Goal: Task Accomplishment & Management: Manage account settings

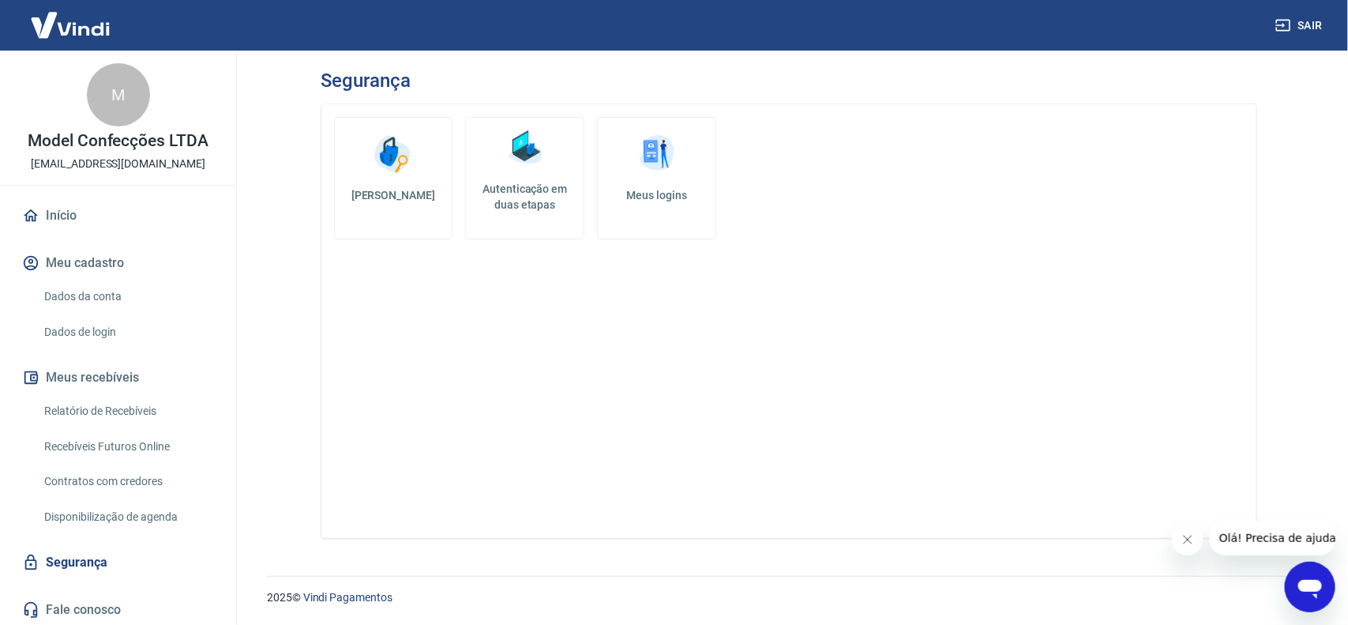
click at [523, 171] on link "Autenticação em duas etapas" at bounding box center [524, 178] width 119 height 122
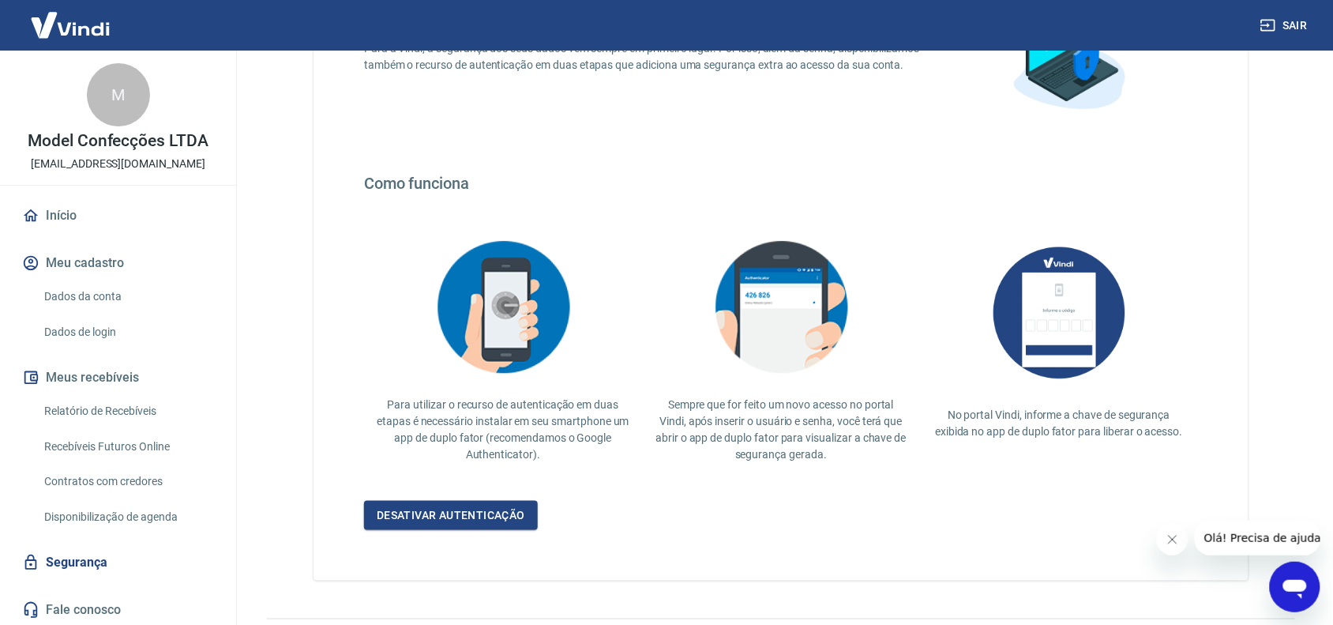
scroll to position [231, 0]
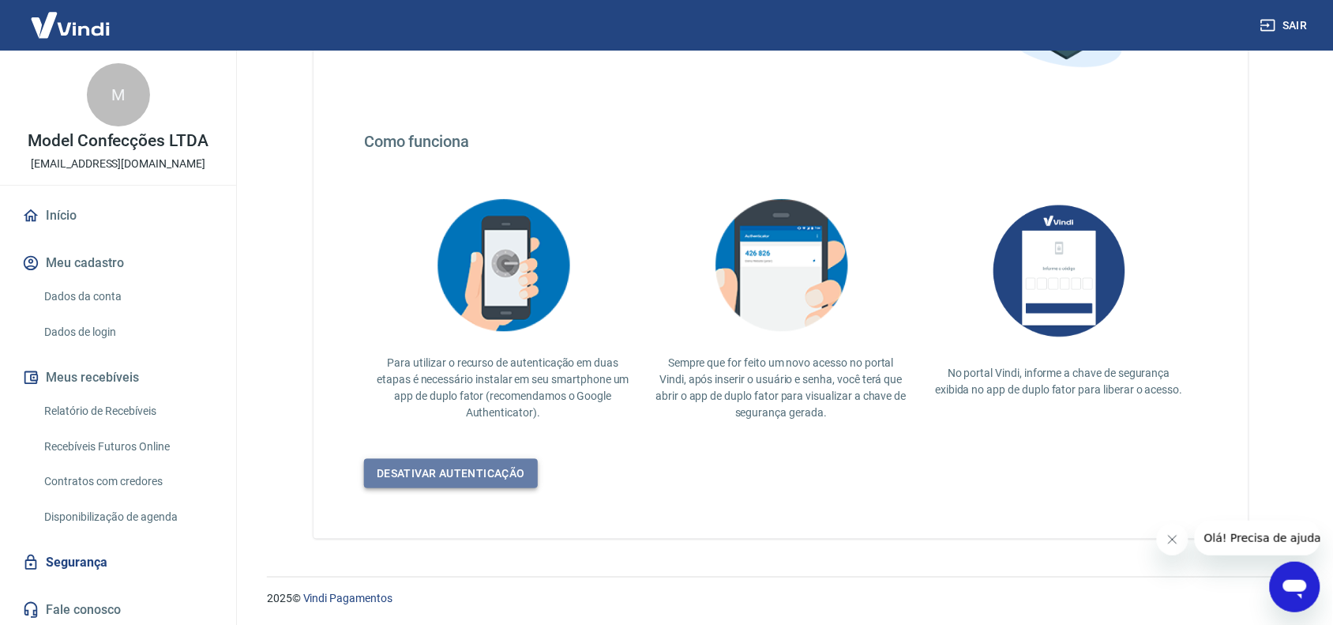
click at [439, 472] on link "Desativar autenticação" at bounding box center [451, 473] width 174 height 29
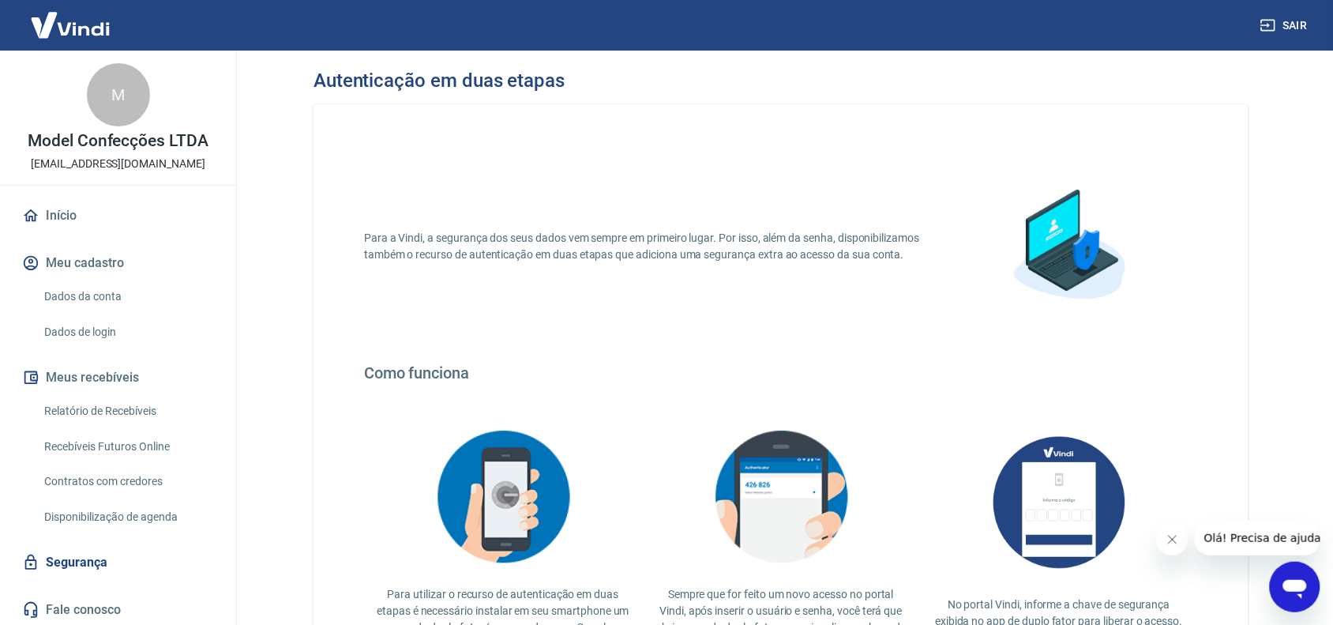
click at [89, 297] on link "Dados da conta" at bounding box center [127, 296] width 179 height 32
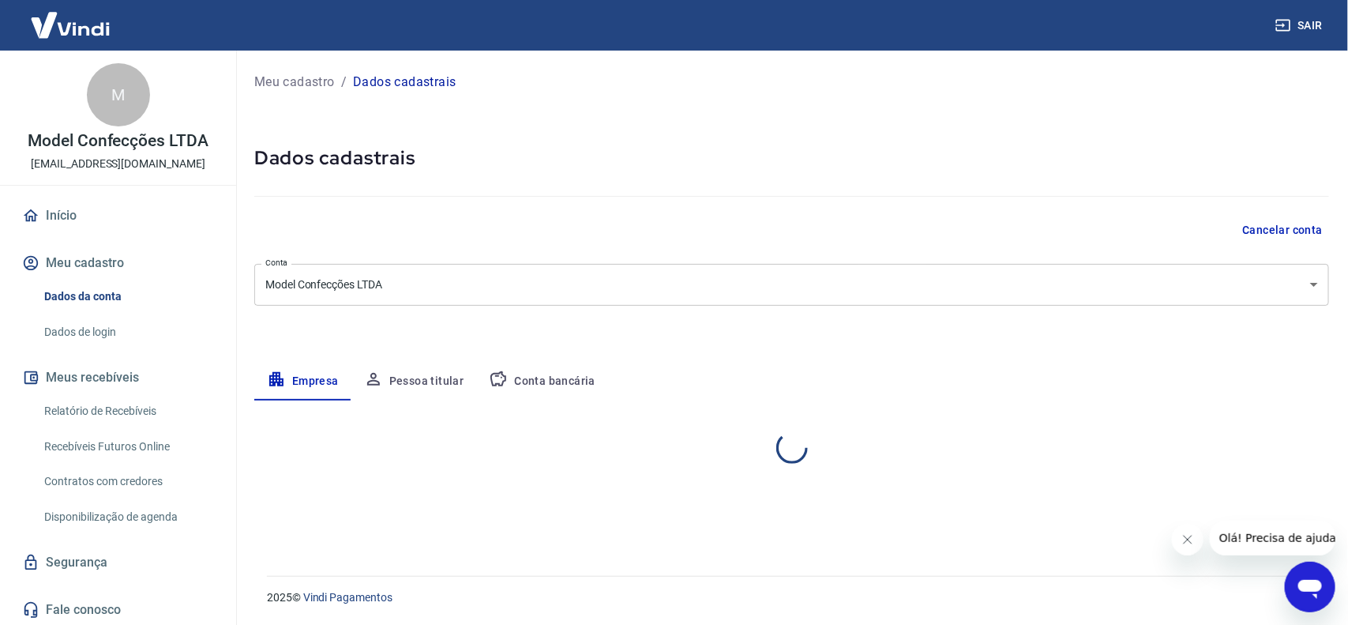
select select "RS"
select select "business"
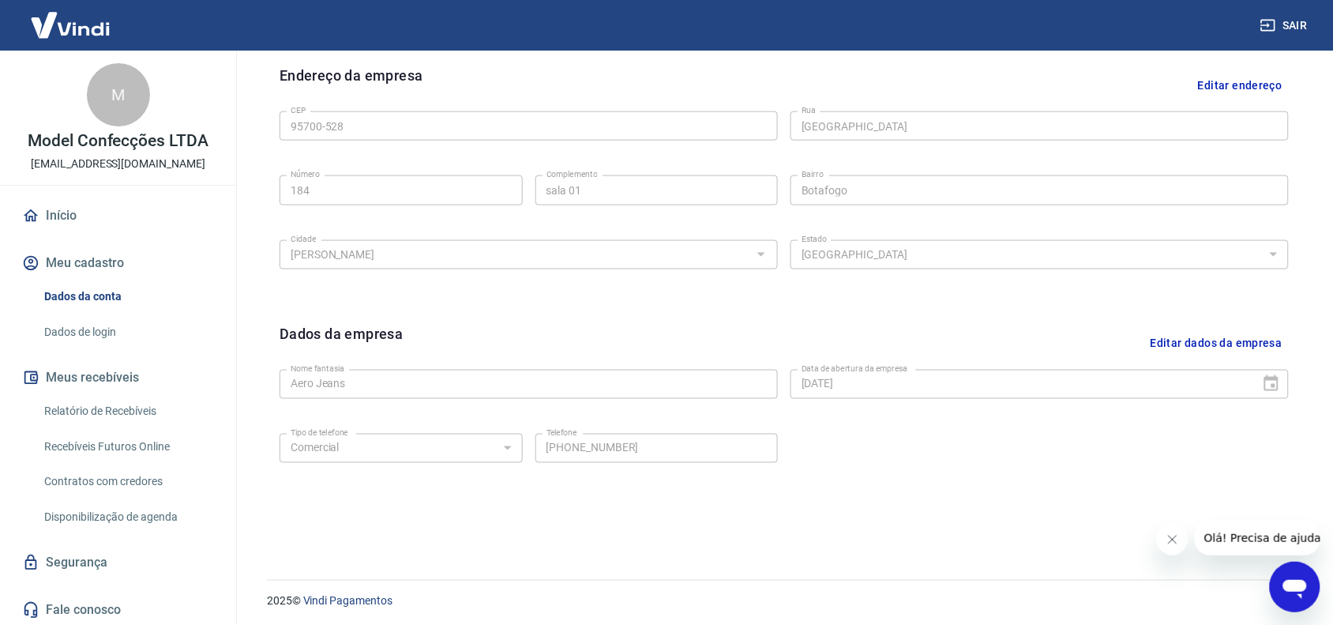
scroll to position [513, 0]
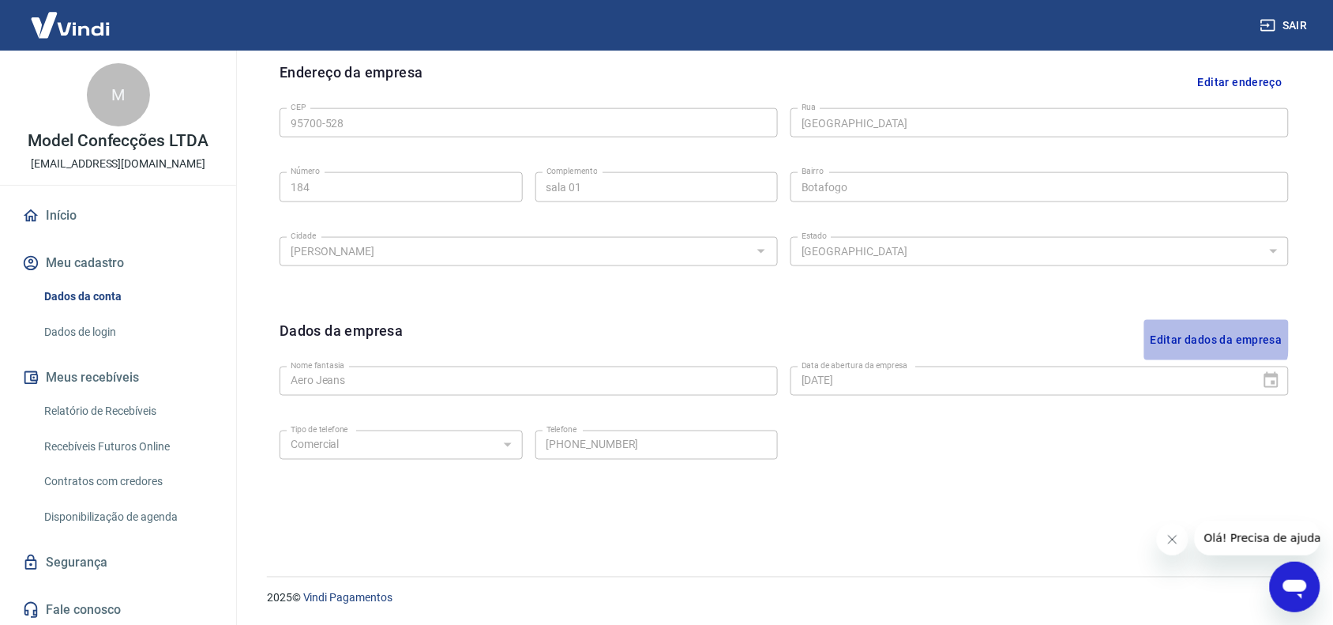
click at [1195, 337] on button "Editar dados da empresa" at bounding box center [1217, 340] width 145 height 40
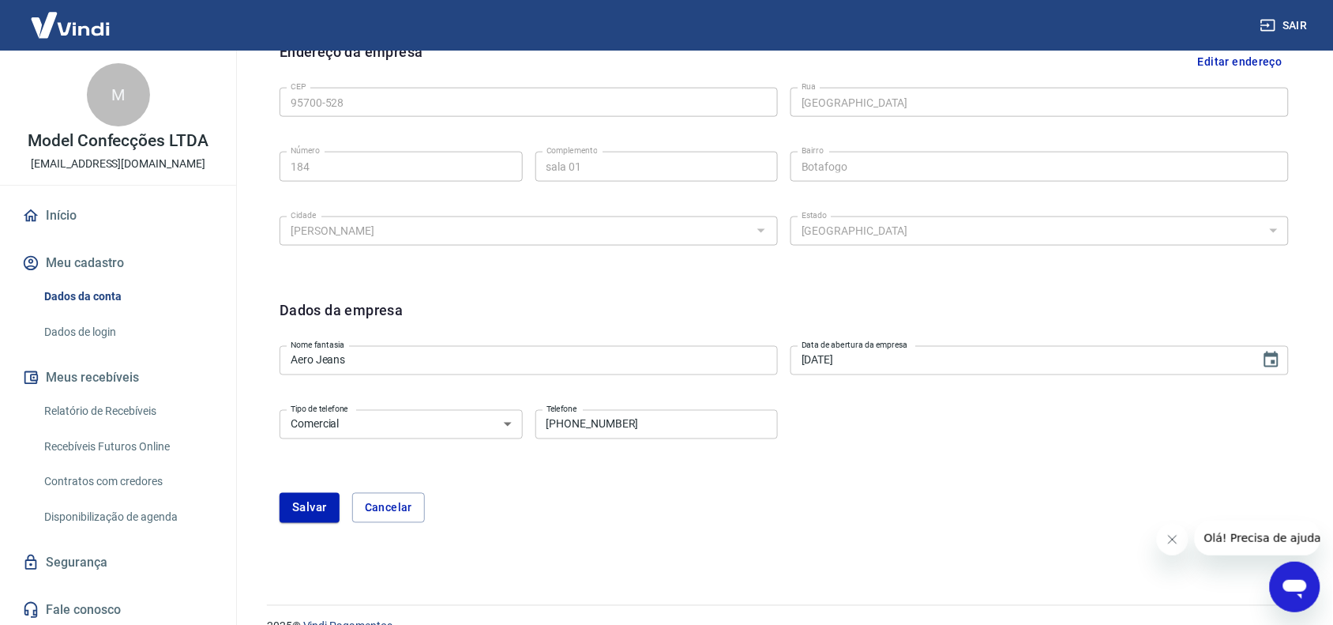
scroll to position [562, 0]
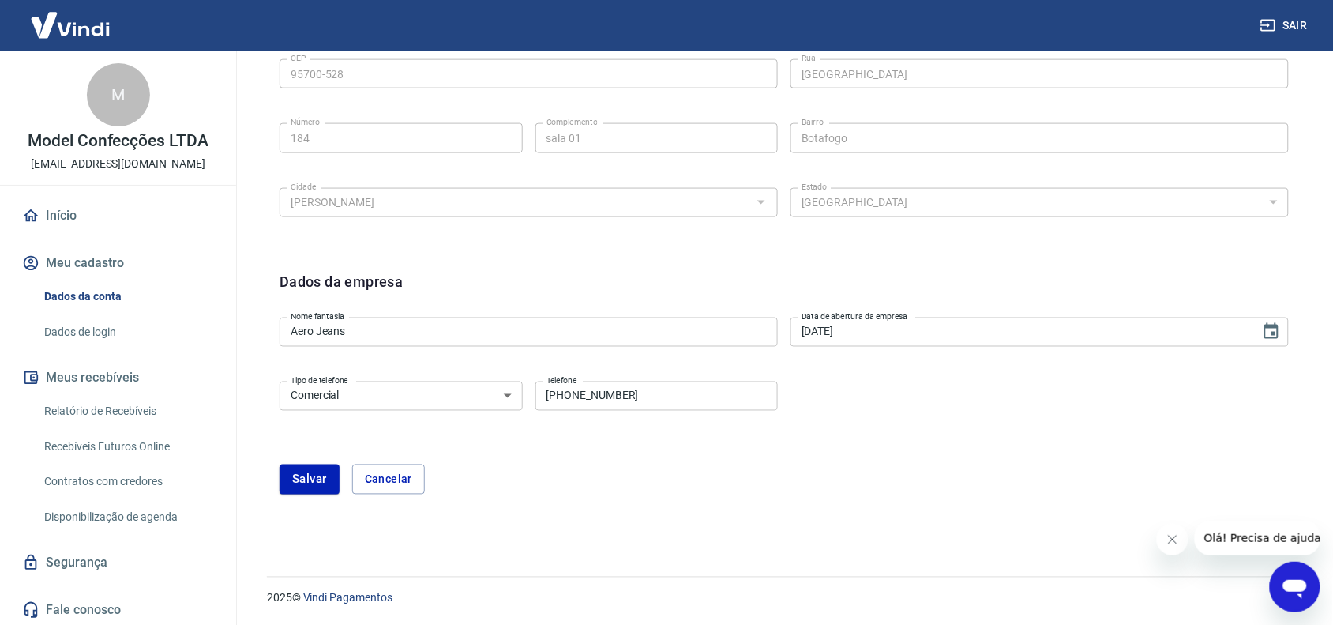
click at [703, 400] on input "[PHONE_NUMBER]" at bounding box center [657, 396] width 243 height 29
drag, startPoint x: 701, startPoint y: 396, endPoint x: 567, endPoint y: 393, distance: 134.3
click at [567, 393] on input "[PHONE_NUMBER]" at bounding box center [657, 396] width 243 height 29
type input "[PHONE_NUMBER]"
click at [321, 488] on button "Salvar" at bounding box center [310, 479] width 60 height 30
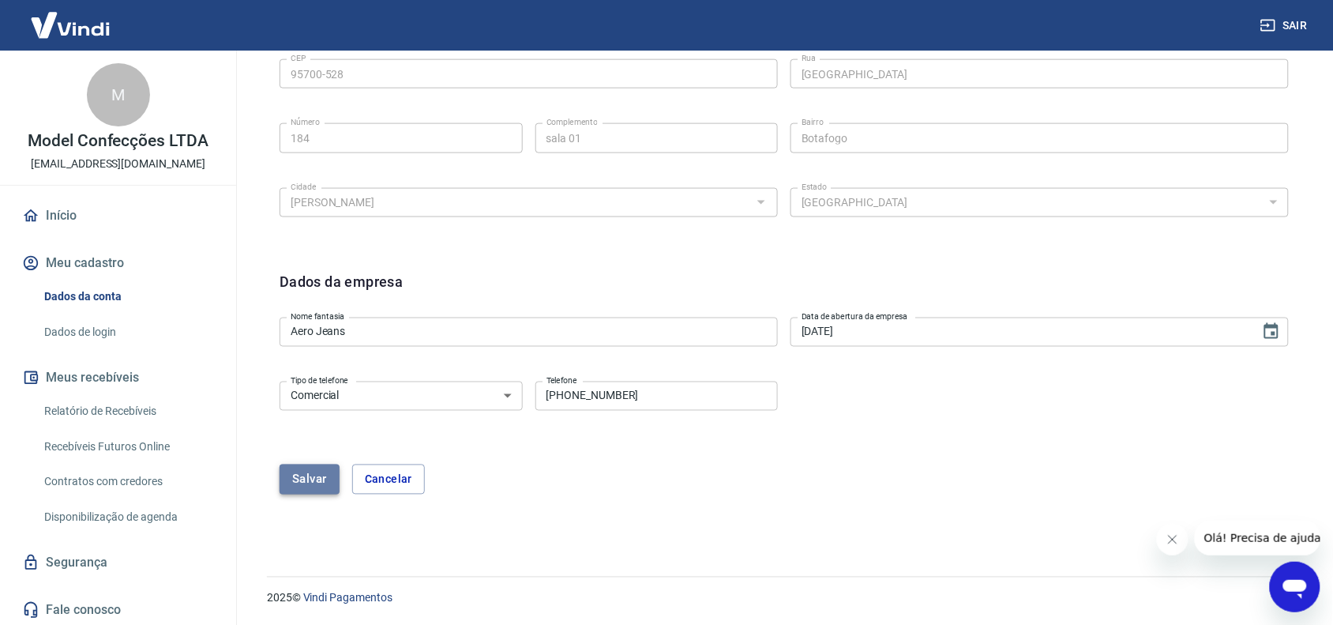
scroll to position [0, 0]
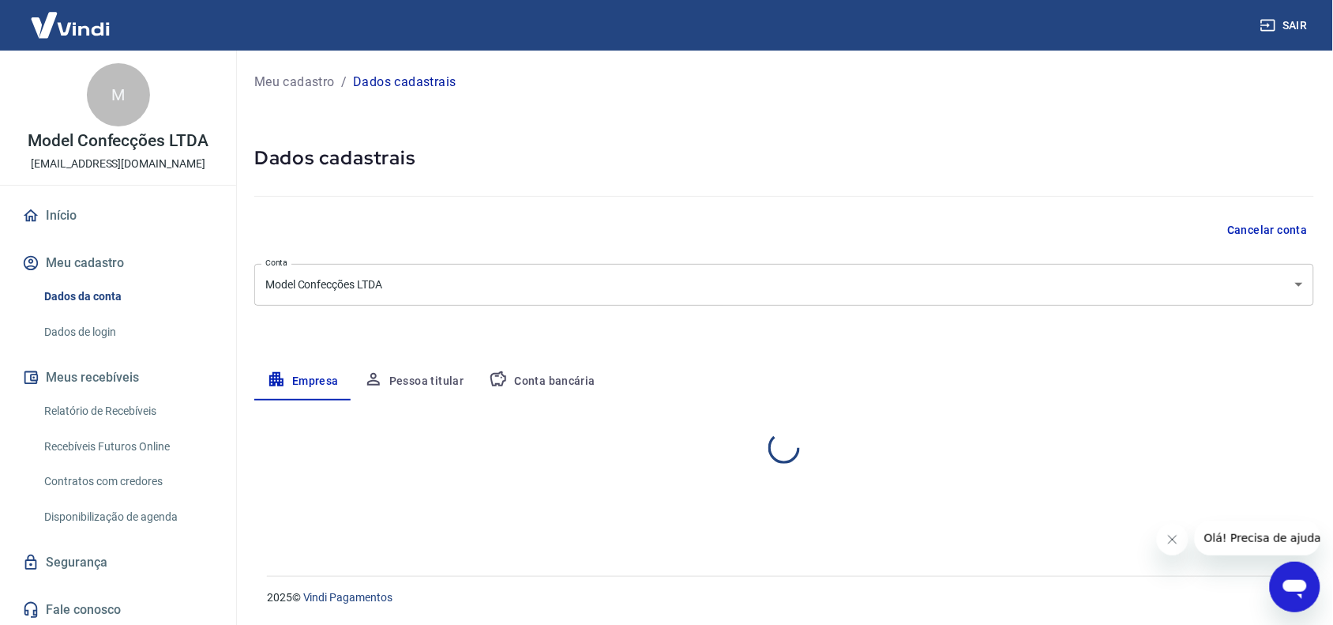
select select "RS"
select select "business"
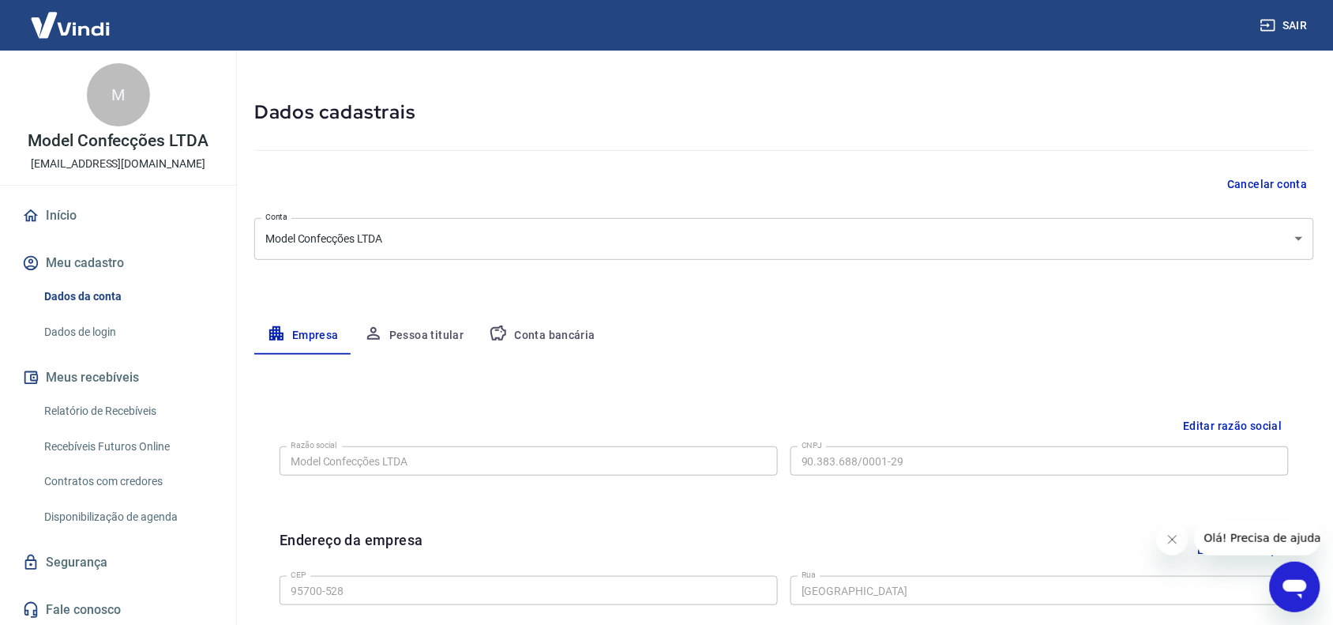
scroll to position [20, 0]
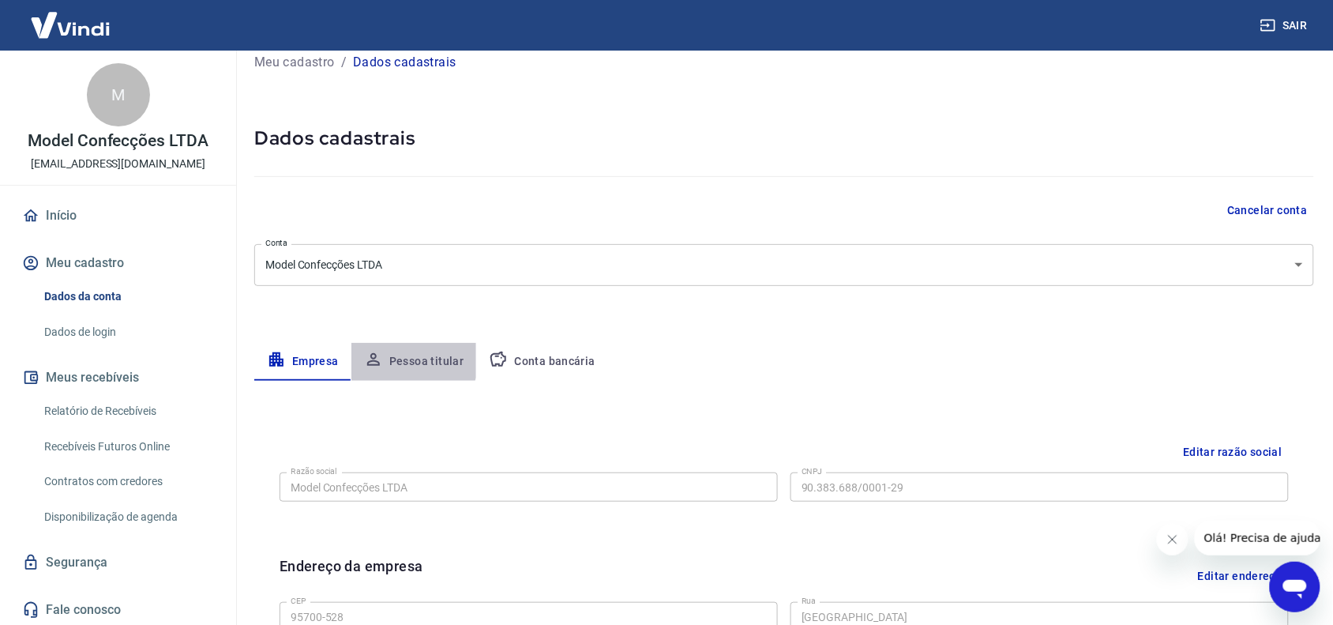
click at [400, 352] on button "Pessoa titular" at bounding box center [415, 362] width 126 height 38
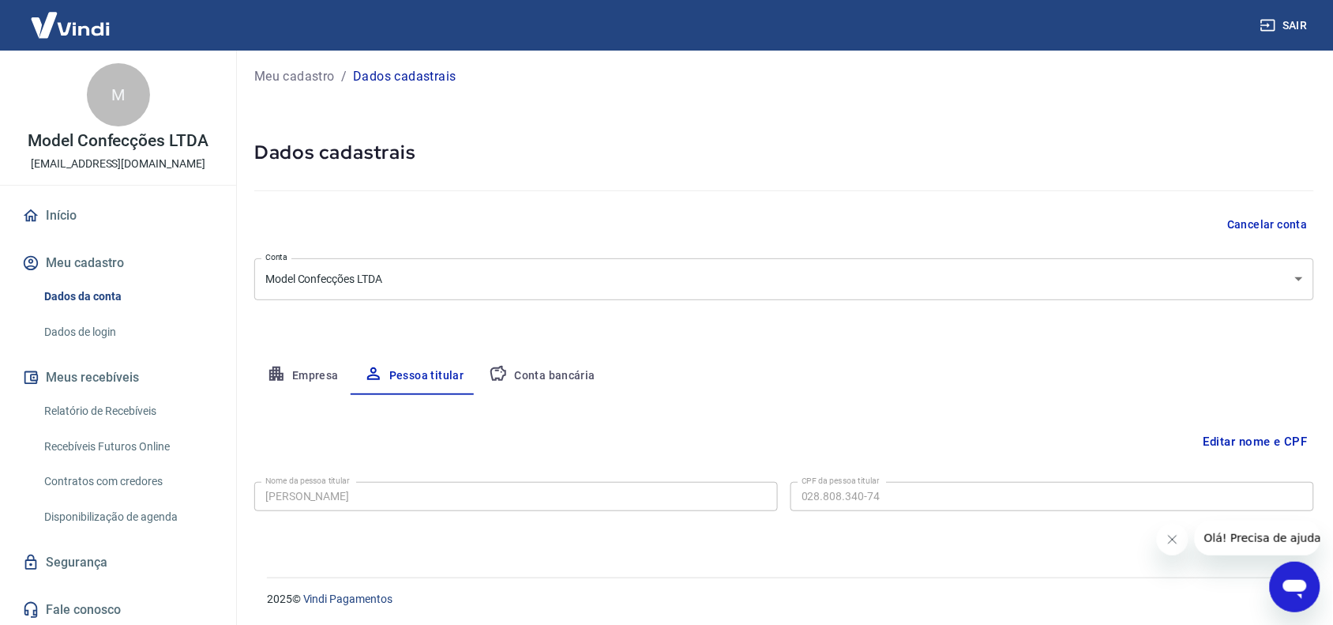
scroll to position [6, 0]
click at [529, 375] on button "Conta bancária" at bounding box center [542, 375] width 132 height 38
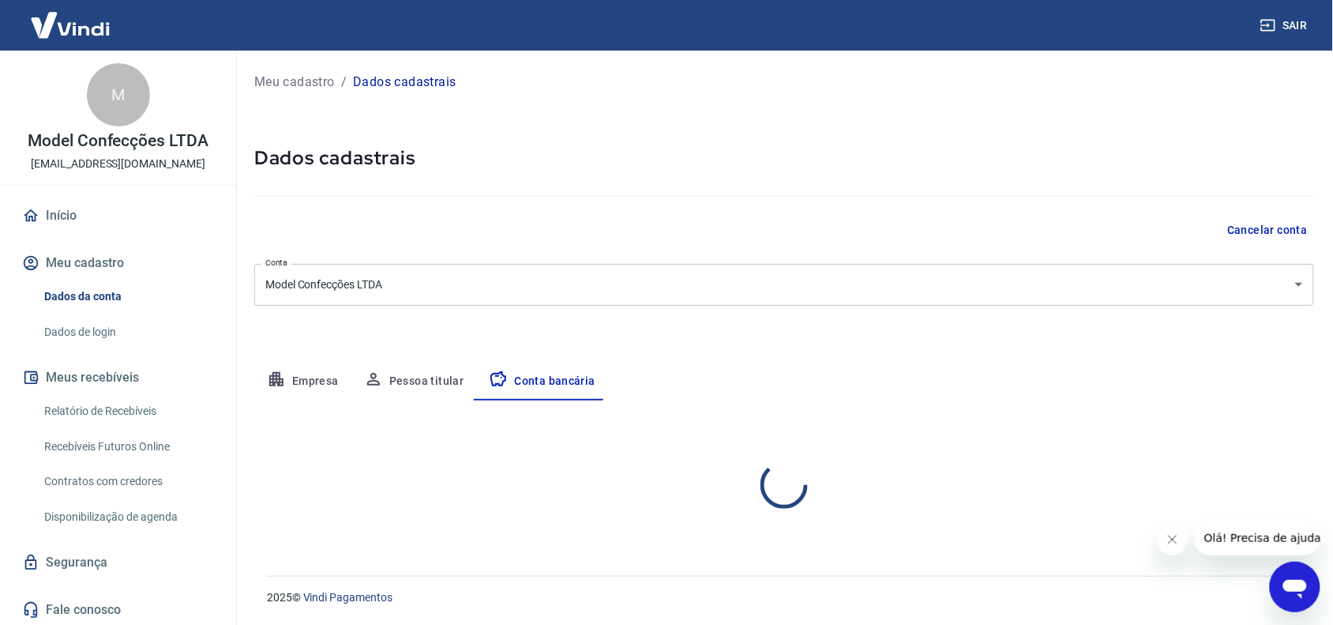
scroll to position [0, 0]
select select "1"
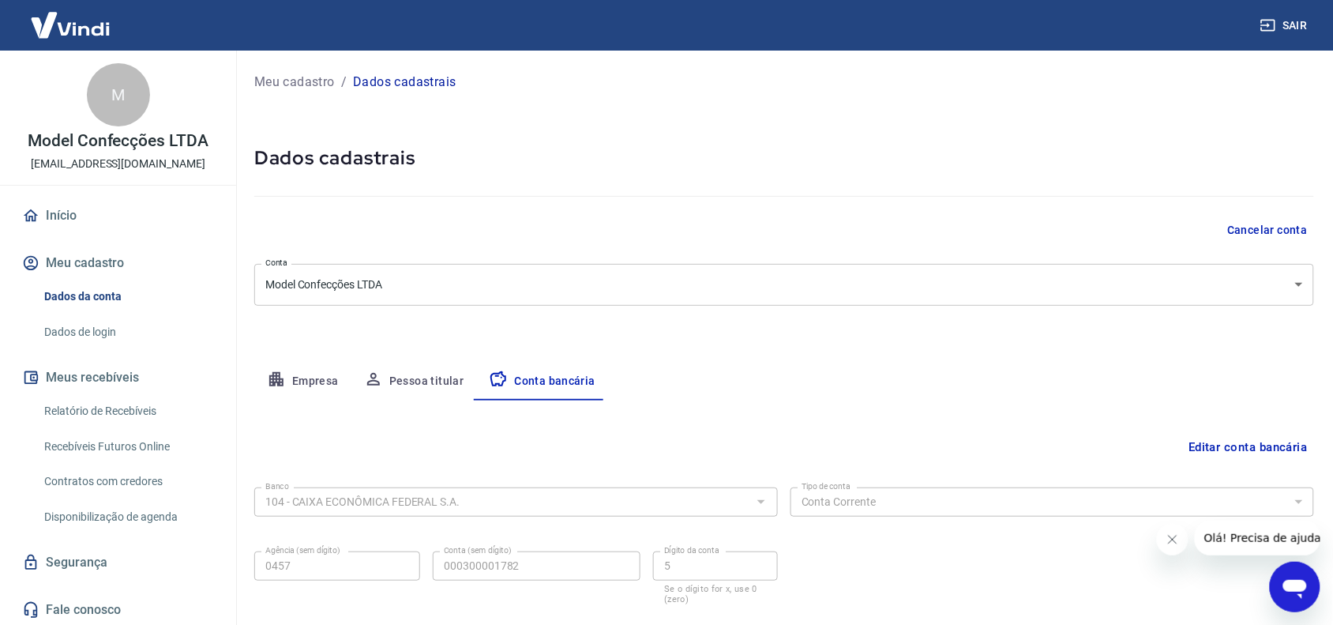
scroll to position [99, 0]
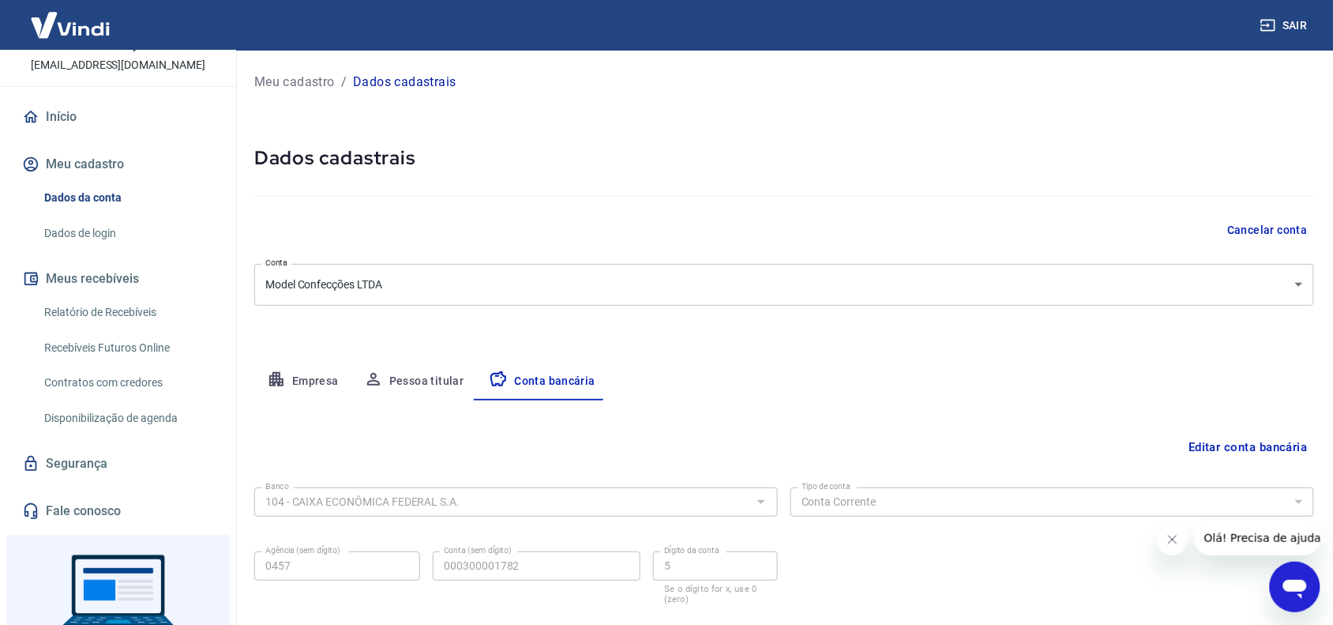
click at [105, 220] on link "Dados de login" at bounding box center [127, 233] width 179 height 32
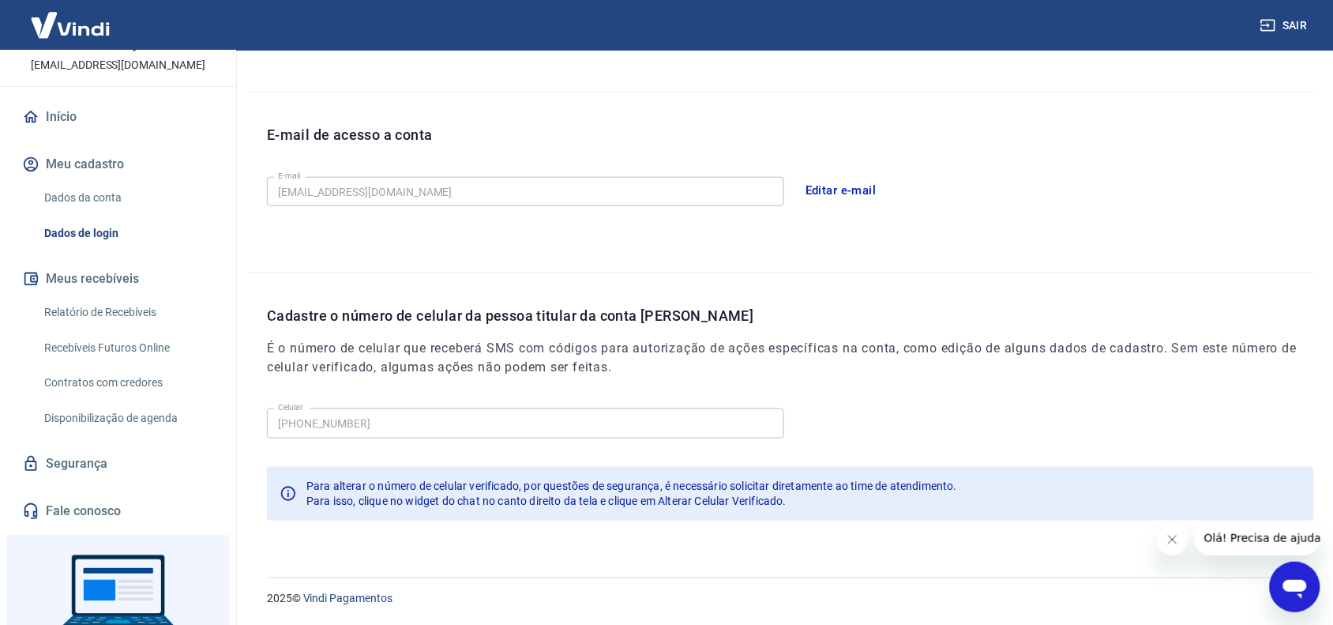
scroll to position [387, 0]
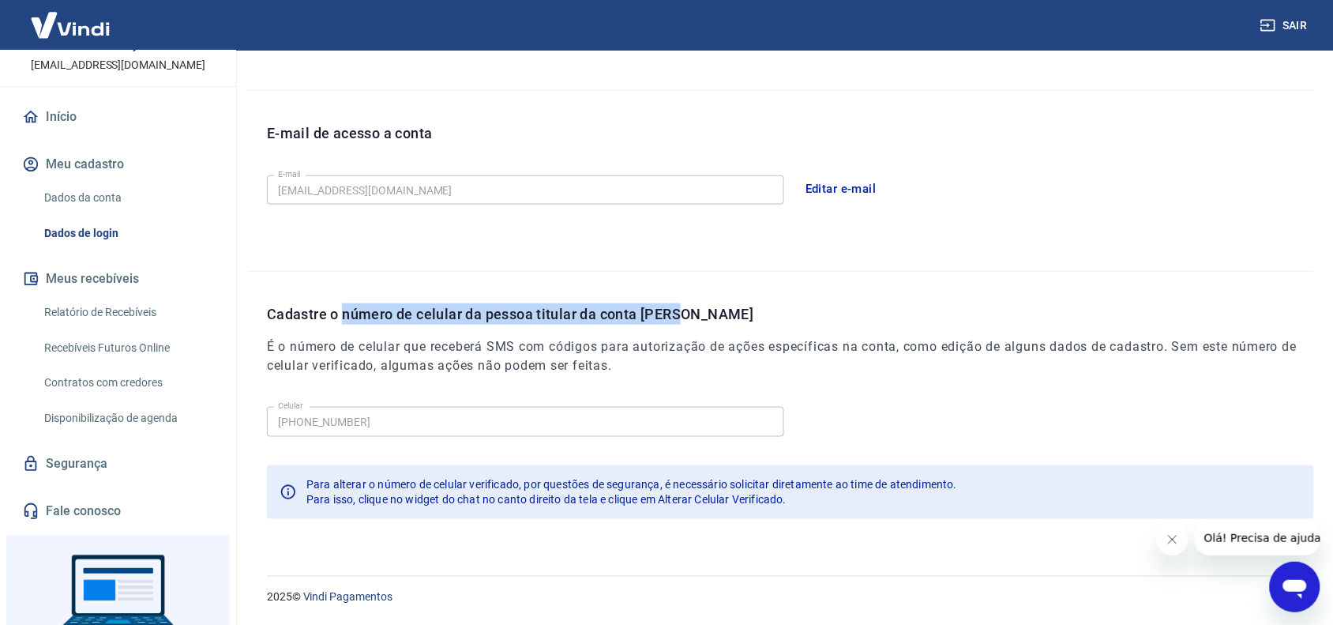
drag, startPoint x: 342, startPoint y: 313, endPoint x: 749, endPoint y: 296, distance: 407.1
click at [749, 296] on div "Cadastre o número de celular da pessoa titular da conta [PERSON_NAME] É o númer…" at bounding box center [781, 404] width 1066 height 265
copy p "número de celular da pessoa titular da conta [PERSON_NAME]"
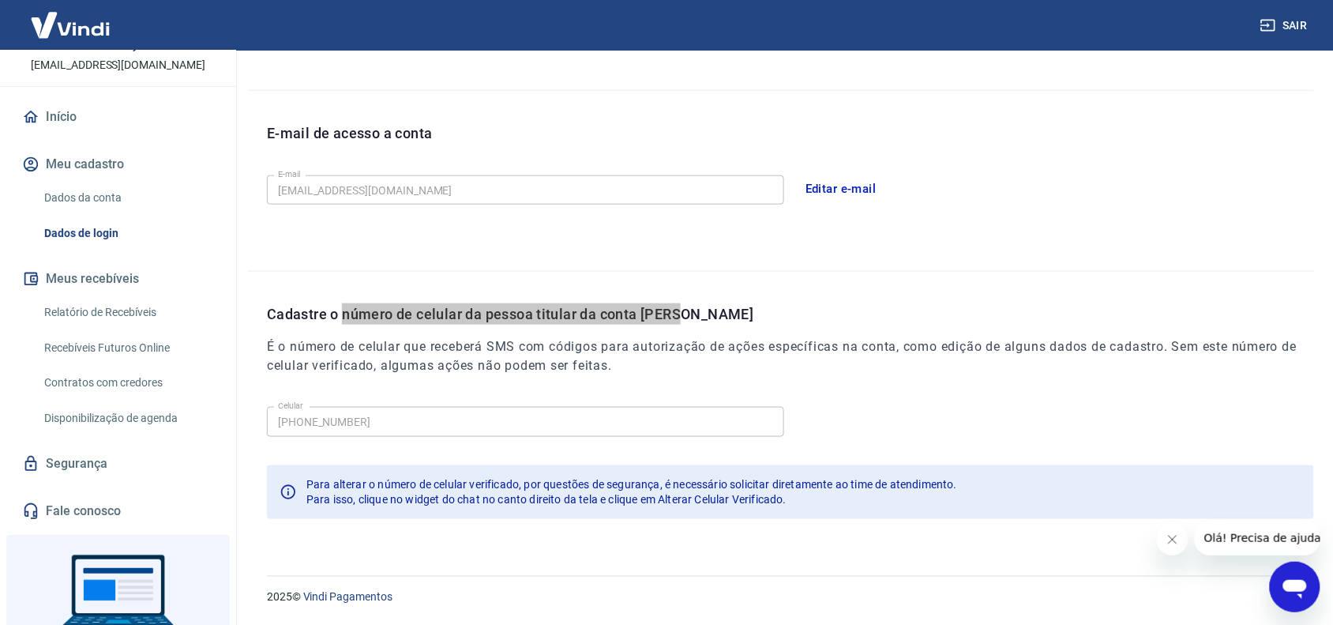
click at [1282, 582] on icon "Abrir janela de mensagens" at bounding box center [1294, 586] width 28 height 28
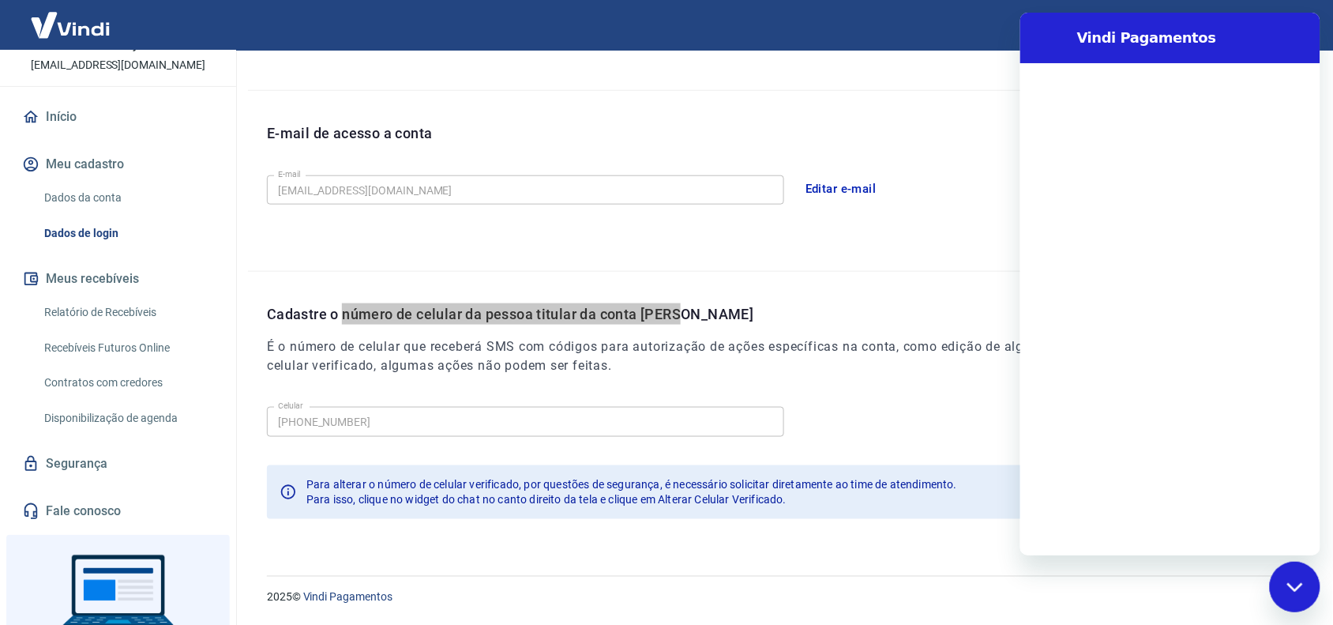
scroll to position [0, 0]
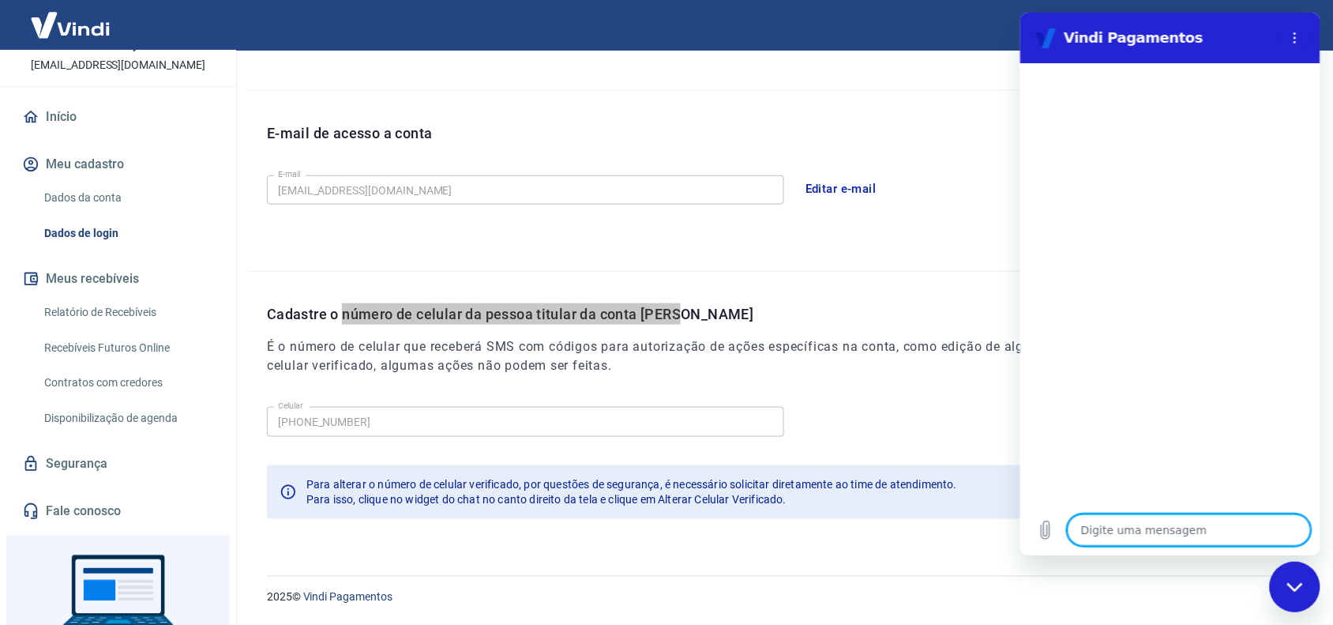
click at [1125, 535] on textarea at bounding box center [1188, 530] width 243 height 32
type textarea "a"
type textarea "x"
type textarea "al"
type textarea "x"
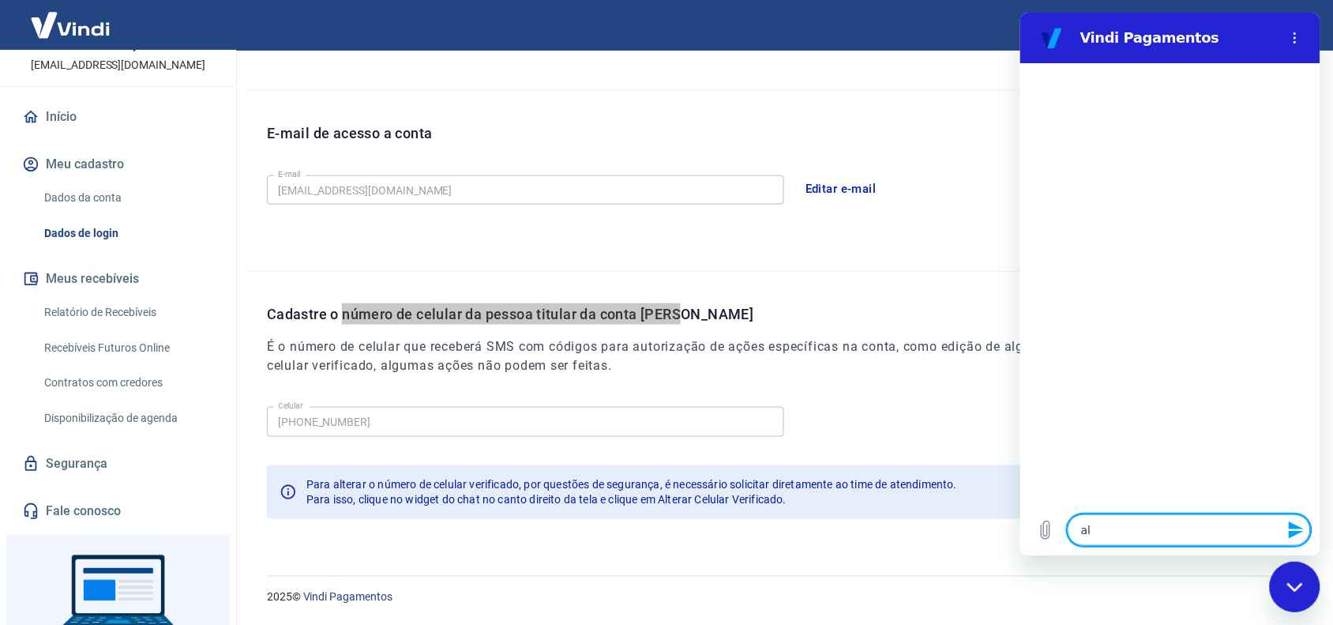
type textarea "alt"
type textarea "x"
type textarea "alte"
type textarea "x"
type textarea "alter"
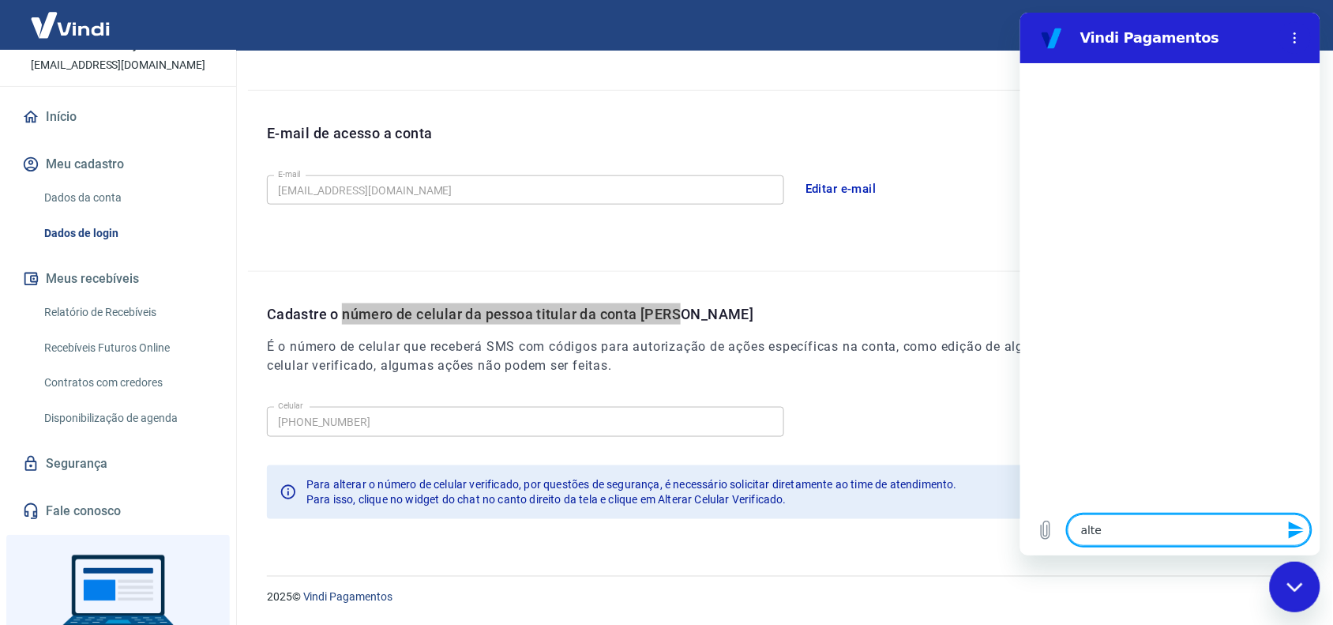
type textarea "x"
type textarea "altera"
type textarea "x"
type textarea "alterar"
type textarea "x"
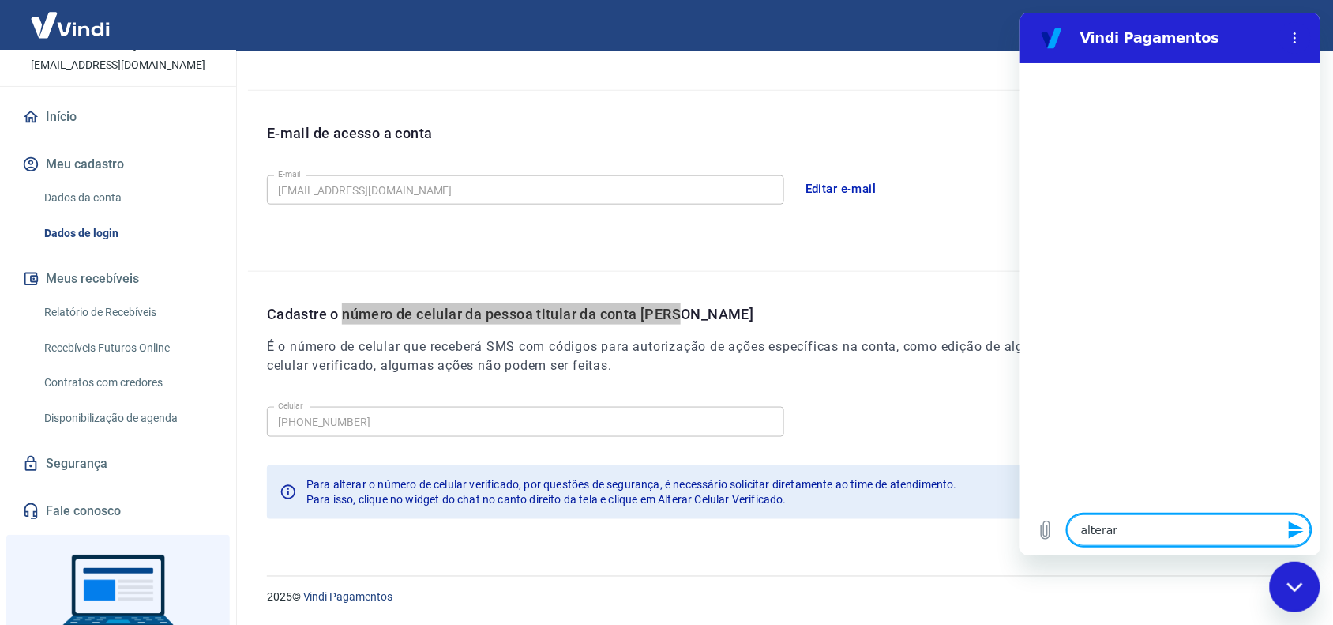
type textarea "alterar"
type textarea "x"
type textarea "alterar número de celular da pessoa titular da conta [PERSON_NAME]"
type textarea "x"
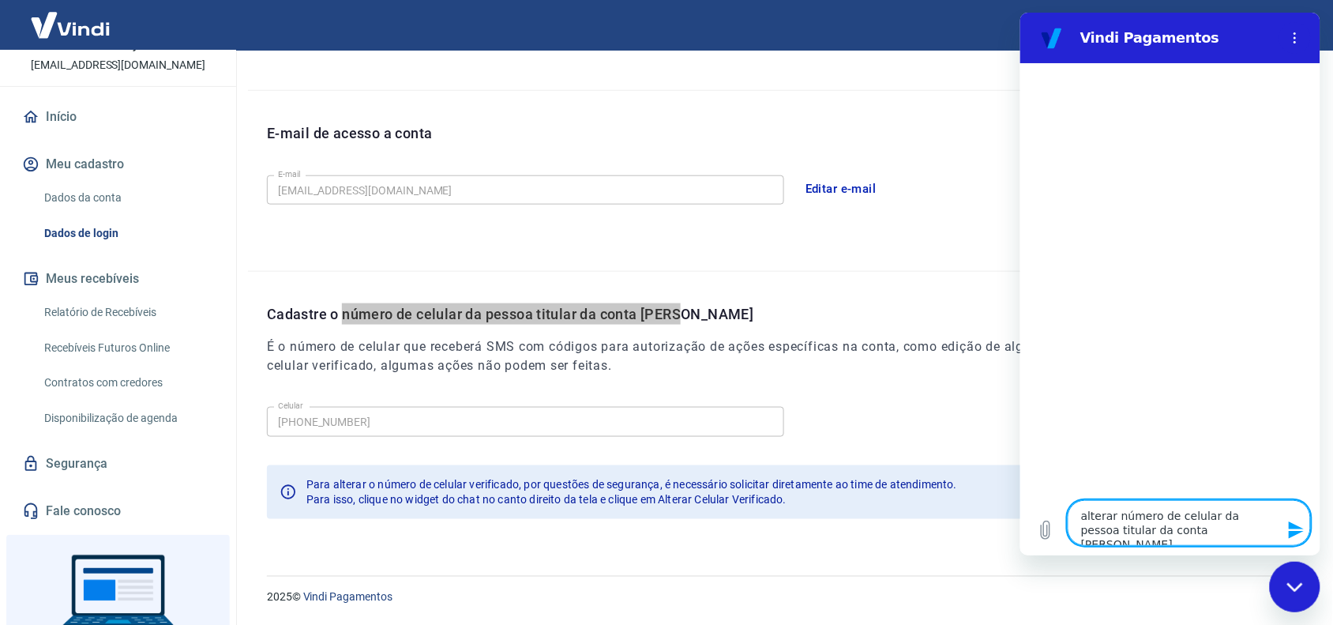
type textarea "alterar número de celular da pessoa titular da conta [PERSON_NAME]"
click at [1299, 584] on icon "Fechar janela de mensagens" at bounding box center [1294, 585] width 16 height 9
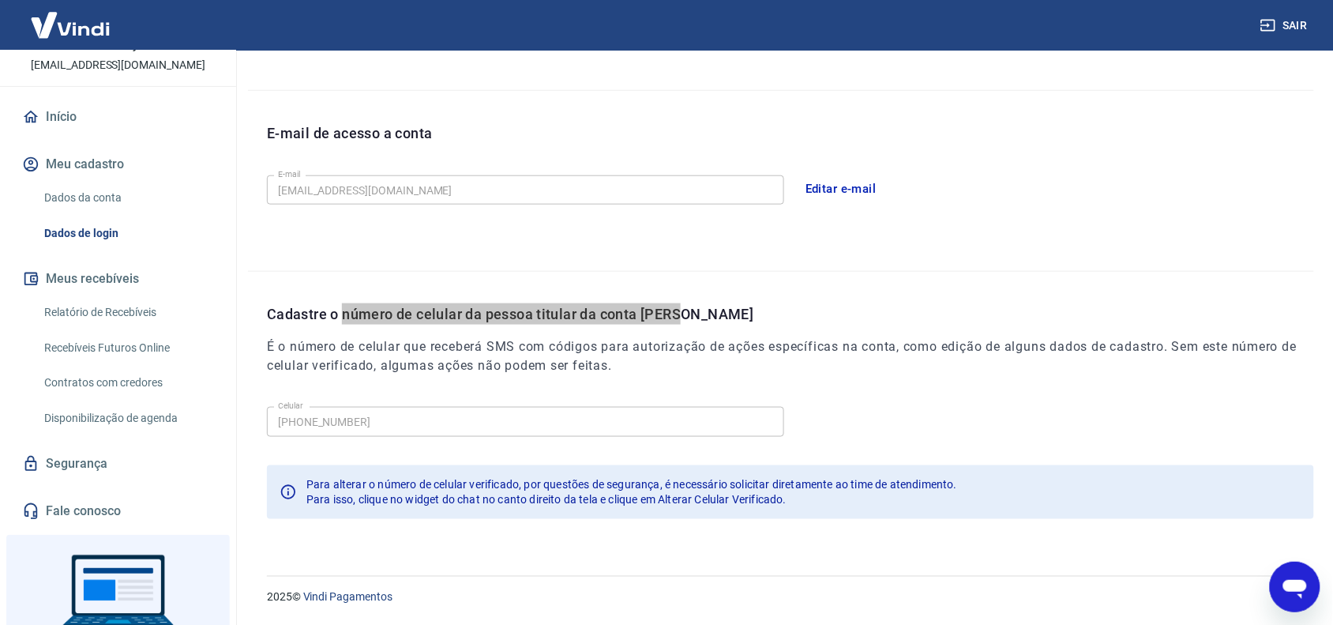
click at [1314, 587] on div "Abrir janela de mensagens" at bounding box center [1294, 585] width 47 height 47
type textarea "x"
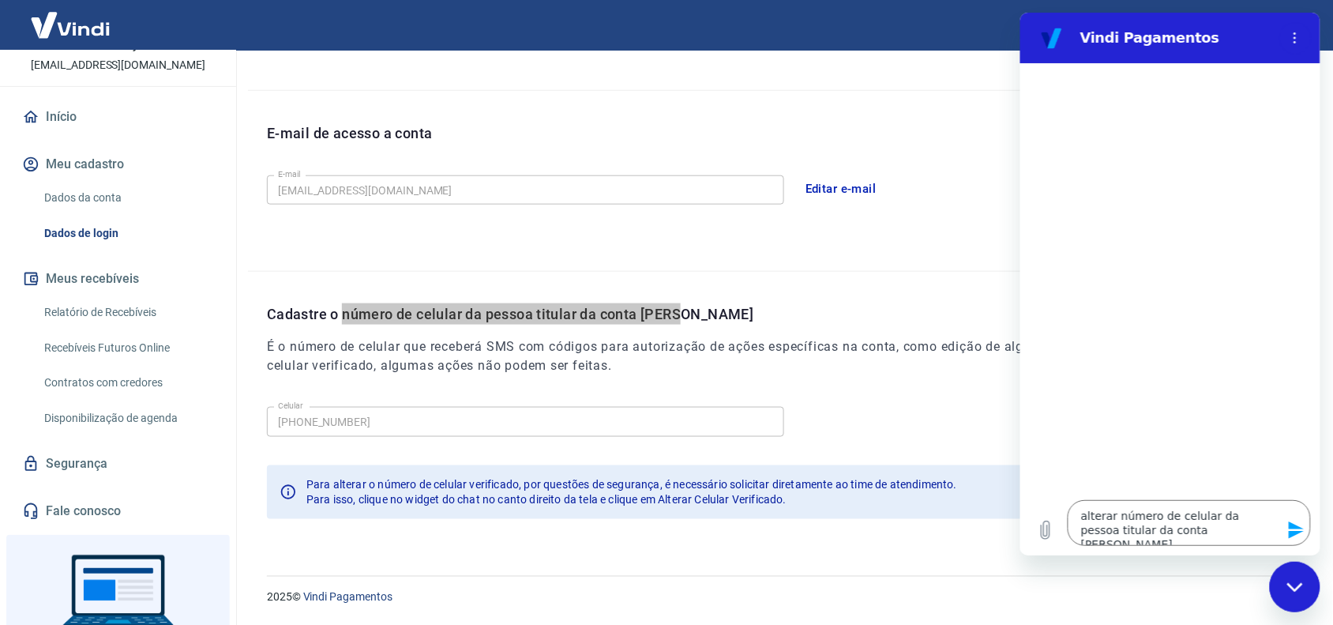
click at [1292, 528] on icon "Enviar mensagem" at bounding box center [1295, 529] width 15 height 17
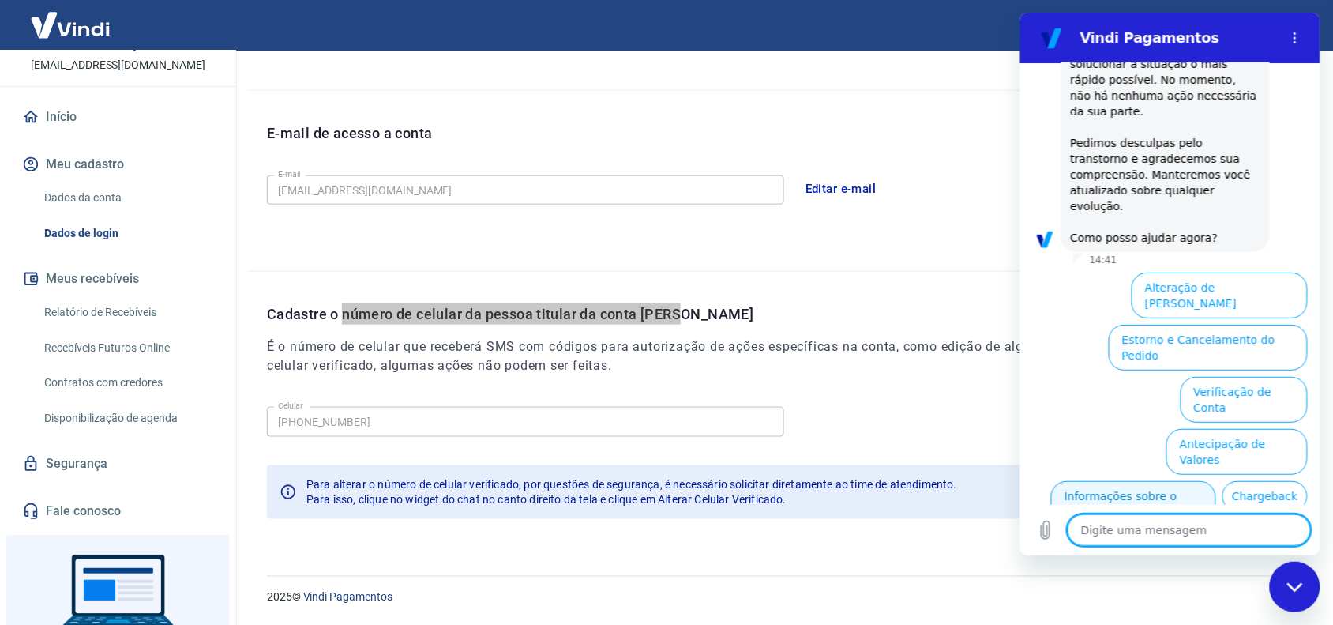
scroll to position [416, 0]
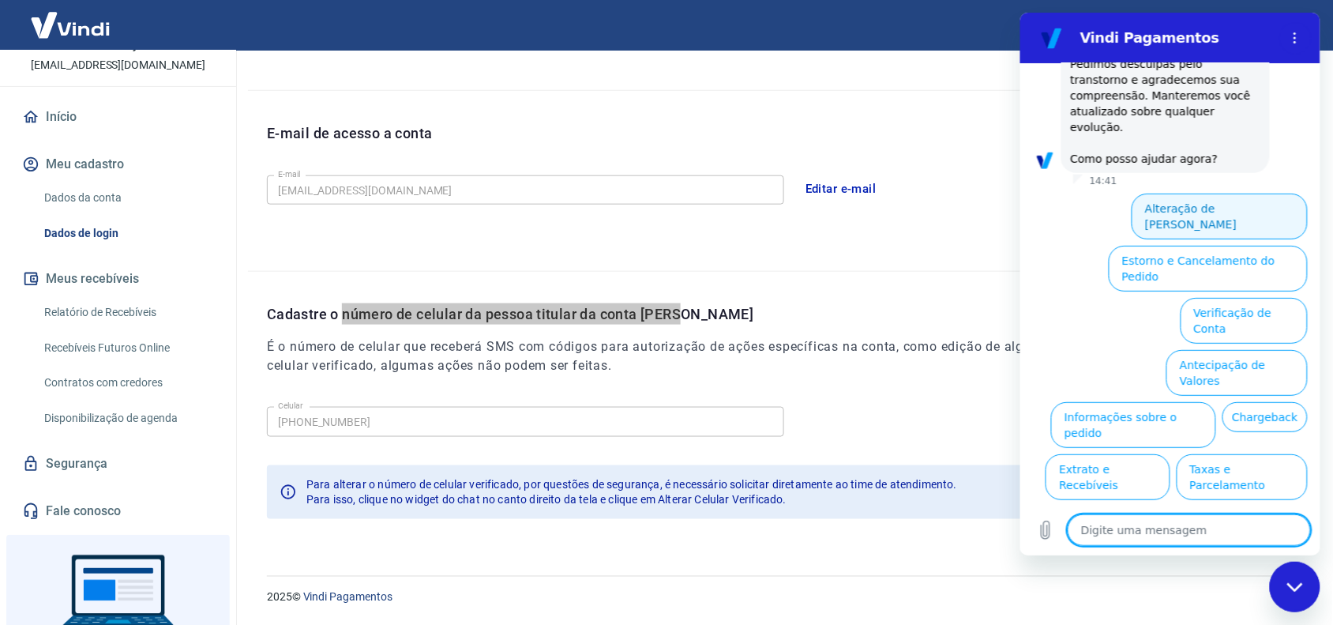
click at [1150, 194] on button "Alteração de [PERSON_NAME]" at bounding box center [1219, 217] width 176 height 46
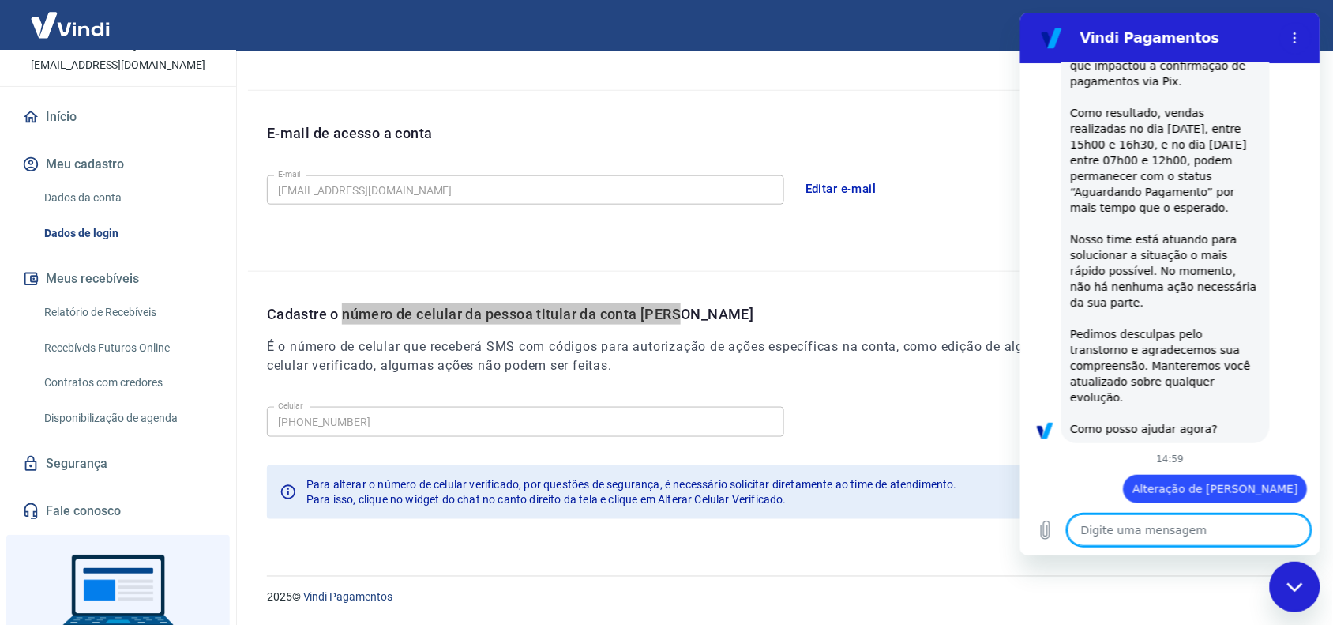
scroll to position [382, 0]
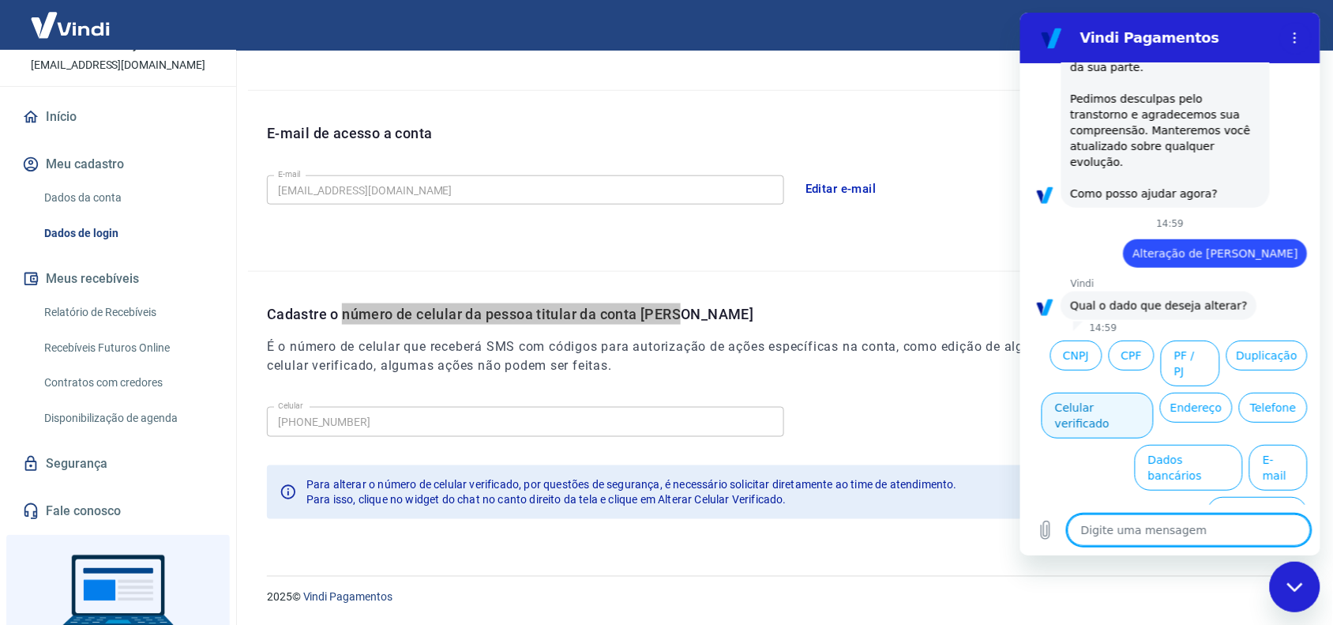
click at [1153, 393] on button "Celular verificado" at bounding box center [1097, 416] width 112 height 46
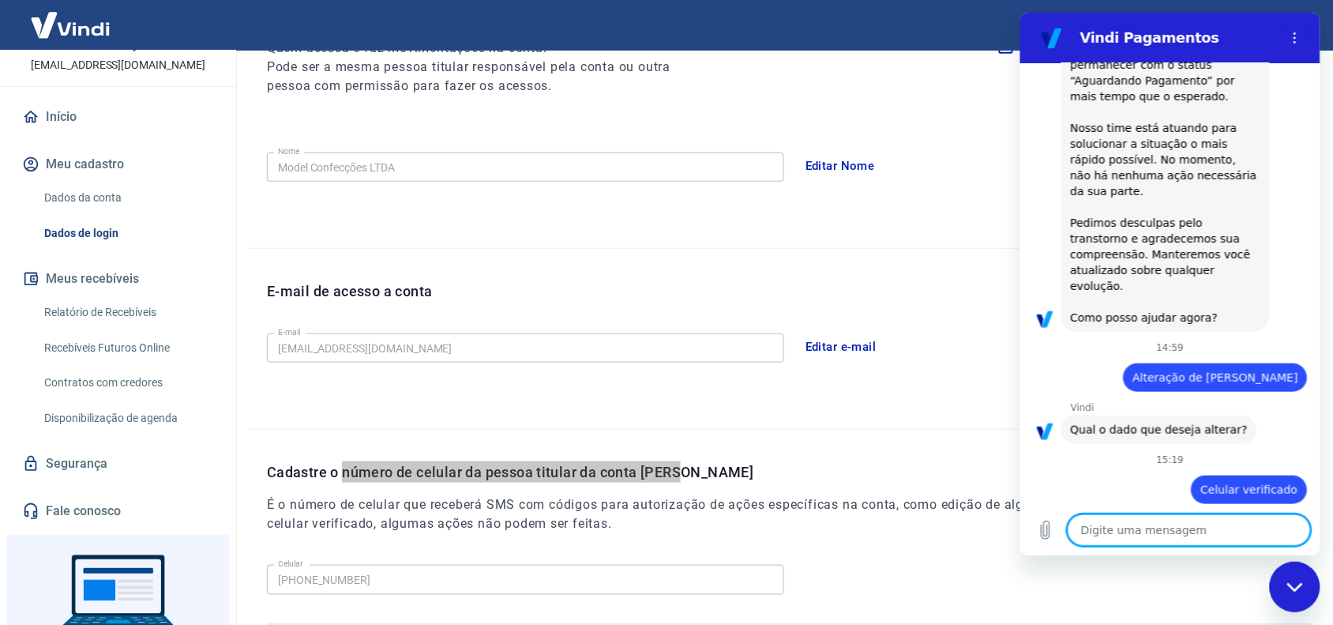
scroll to position [0, 0]
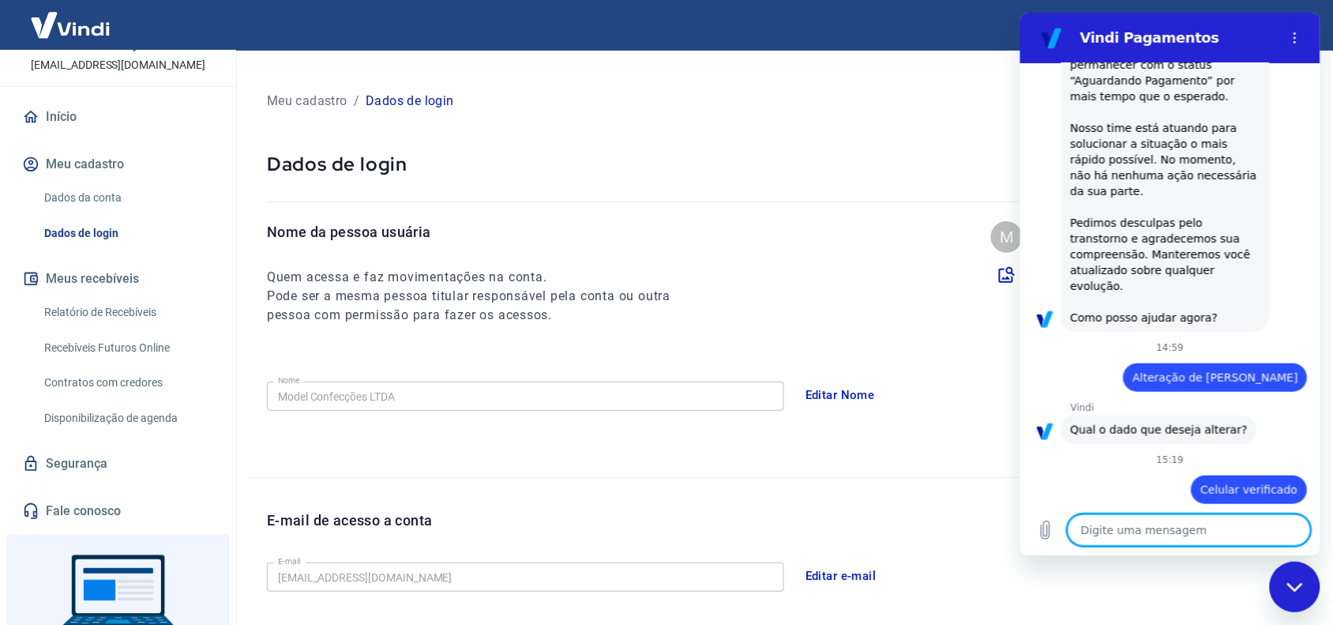
type textarea "x"
